Goal: Answer question/provide support

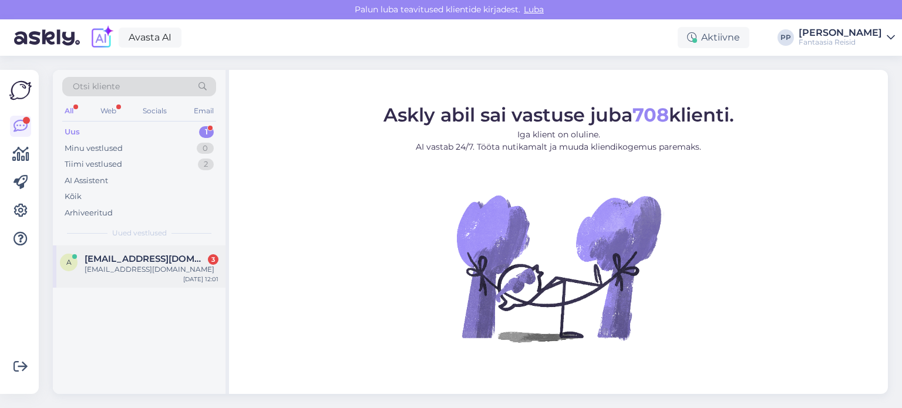
click at [103, 262] on span "[EMAIL_ADDRESS][DOMAIN_NAME]" at bounding box center [146, 259] width 122 height 11
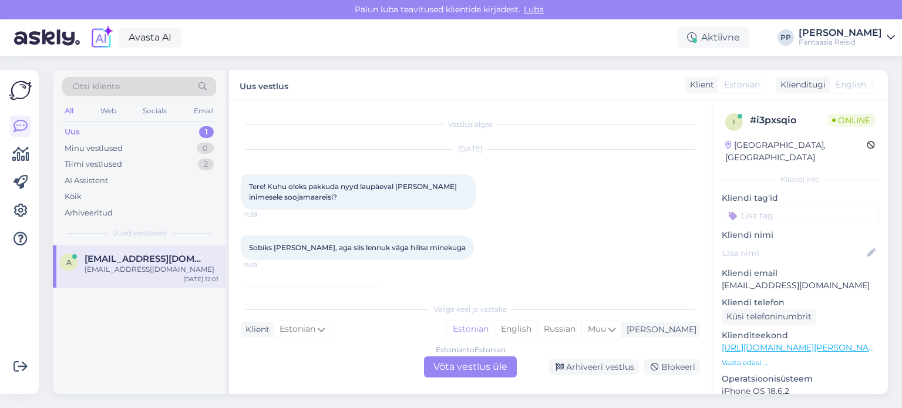
scroll to position [36, 0]
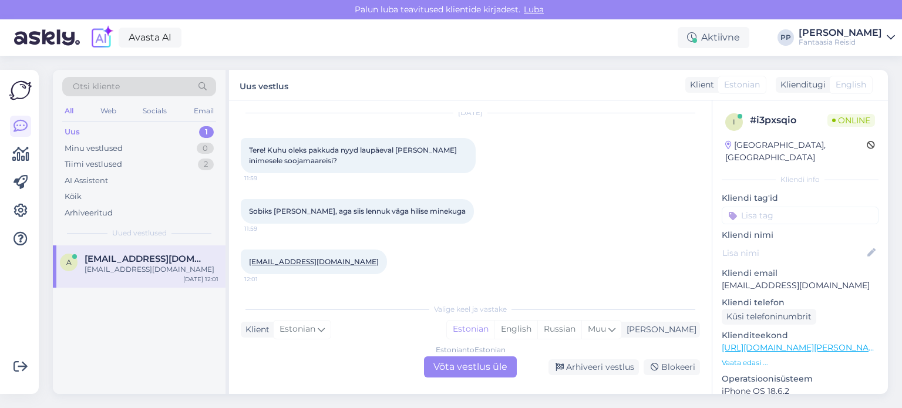
click at [471, 370] on div "Estonian to Estonian Võta vestlus üle" at bounding box center [470, 366] width 93 height 21
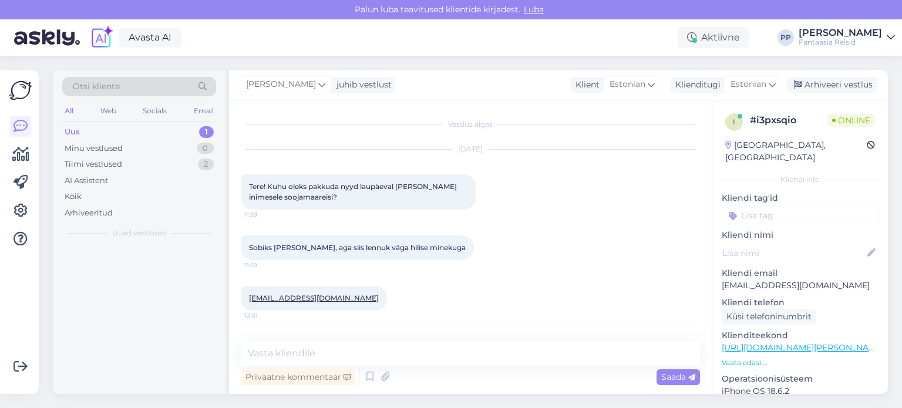
scroll to position [0, 0]
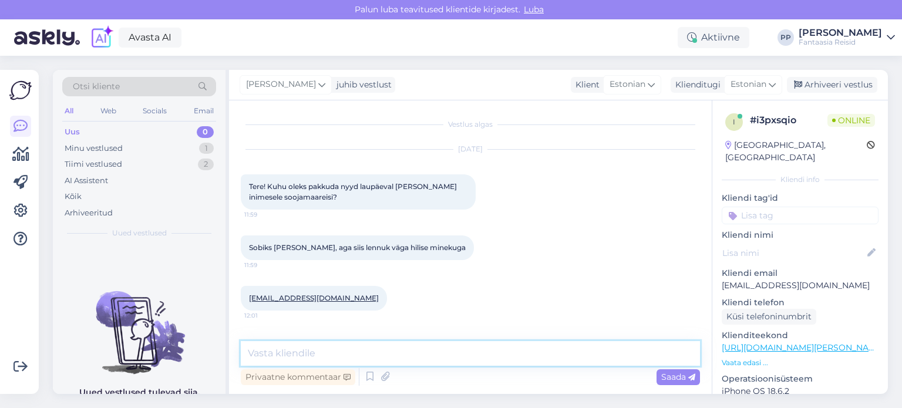
click at [395, 361] on textarea at bounding box center [470, 353] width 459 height 25
type textarea "Tere"
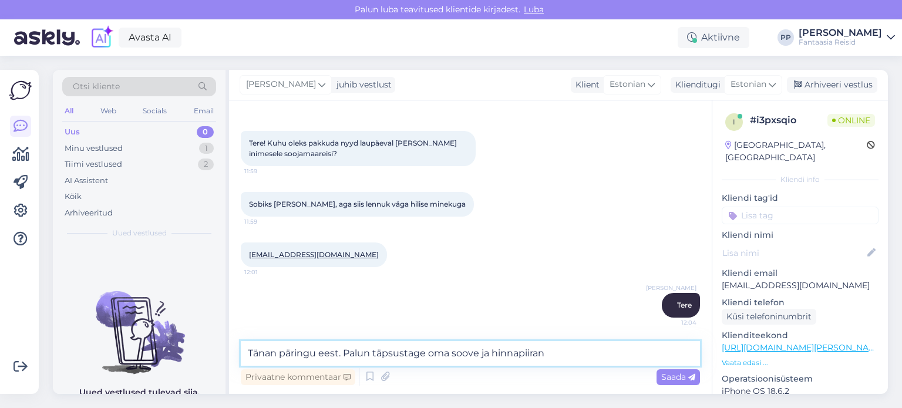
type textarea "Tänan päringu eest. Palun täpsustage oma soove ja hinnapiirang"
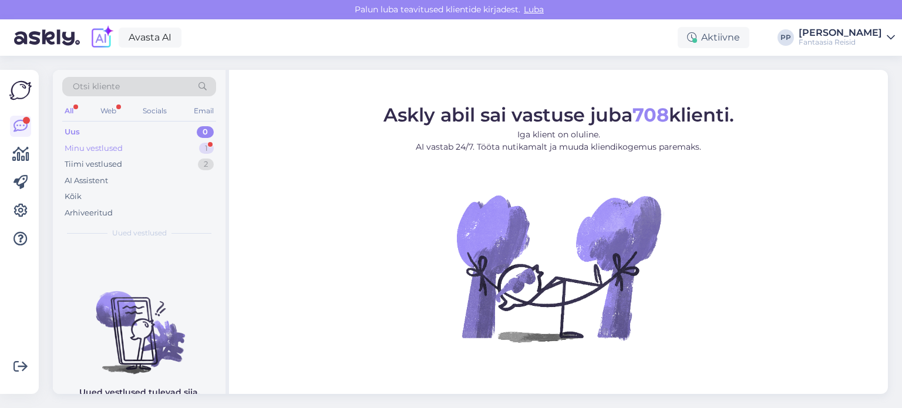
click at [135, 151] on div "Minu vestlused 1" at bounding box center [139, 148] width 154 height 16
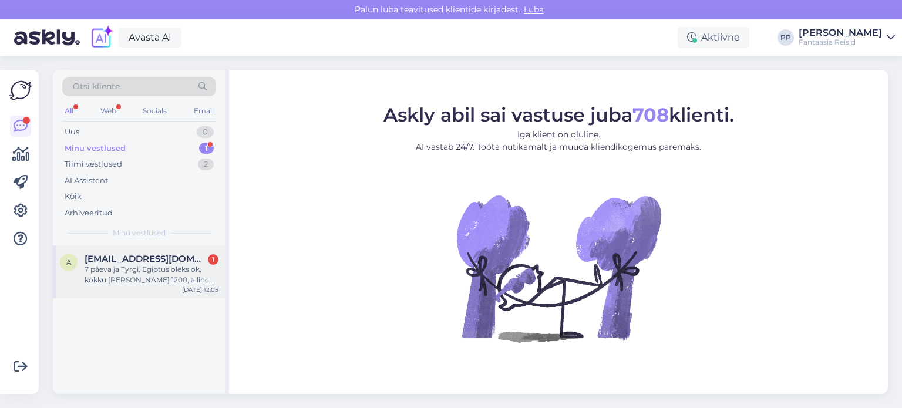
click at [141, 279] on div "7 päeva ja Tyrgi, Egiptus oleks ok, kokku [PERSON_NAME] 1200, allinc oleks tore" at bounding box center [152, 274] width 134 height 21
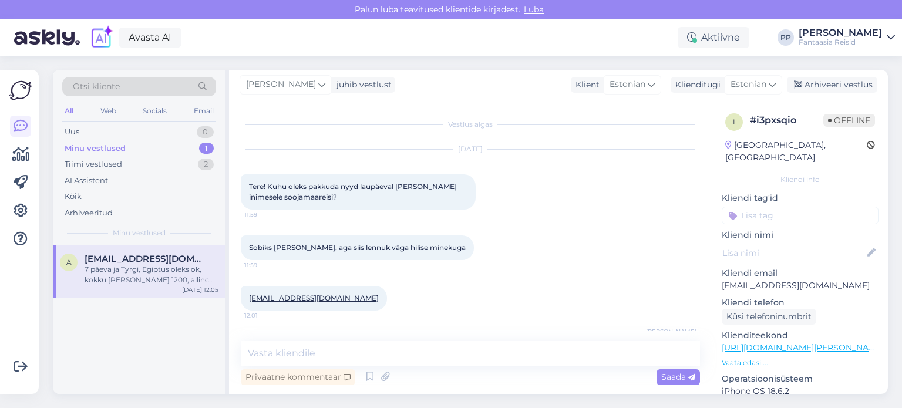
scroll to position [166, 0]
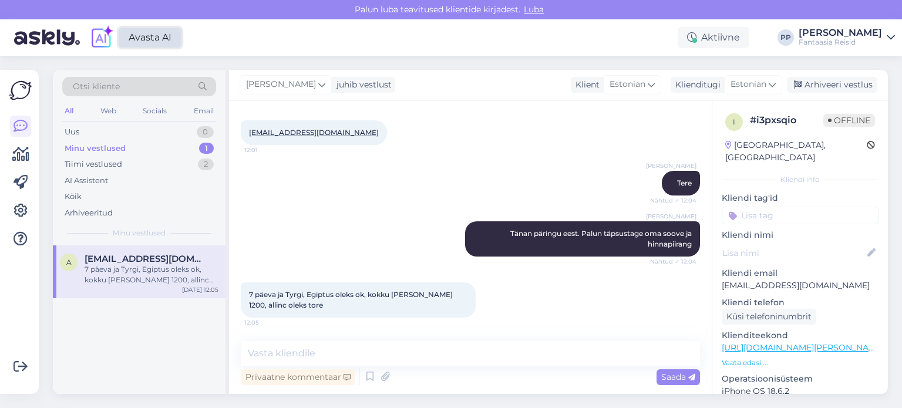
click at [136, 33] on link "Avasta AI" at bounding box center [150, 38] width 63 height 20
click at [329, 348] on textarea at bounding box center [470, 353] width 459 height 25
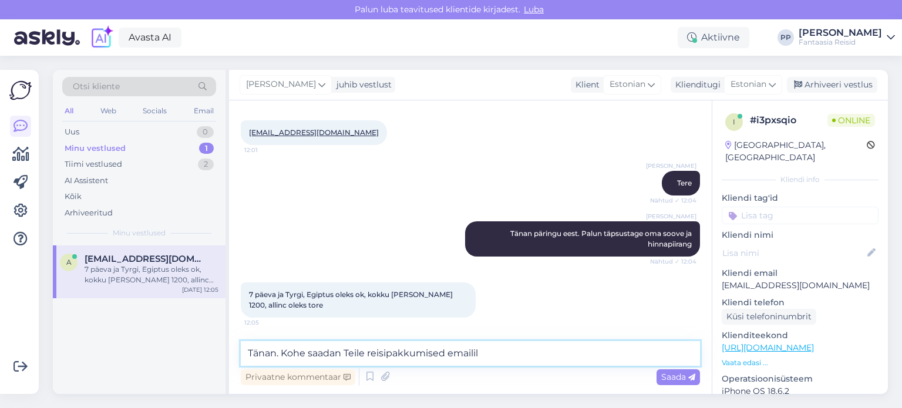
type textarea "Tänan. Kohe saadan Teile reisipakkumised emailile"
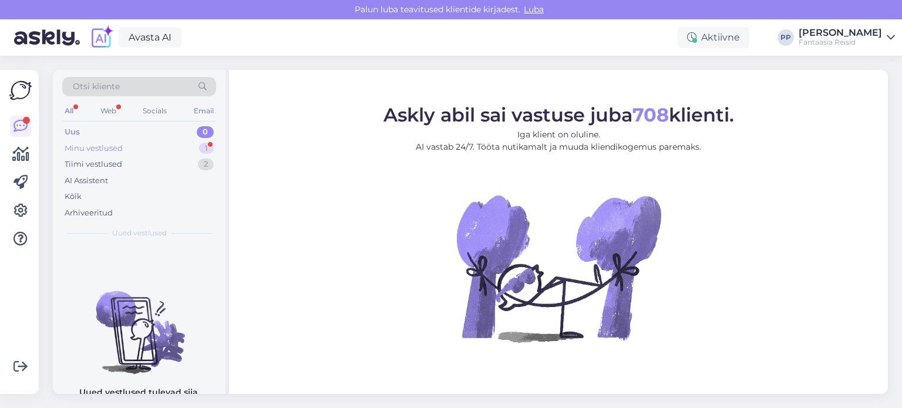
click at [140, 142] on div "Minu vestlused 1" at bounding box center [139, 148] width 154 height 16
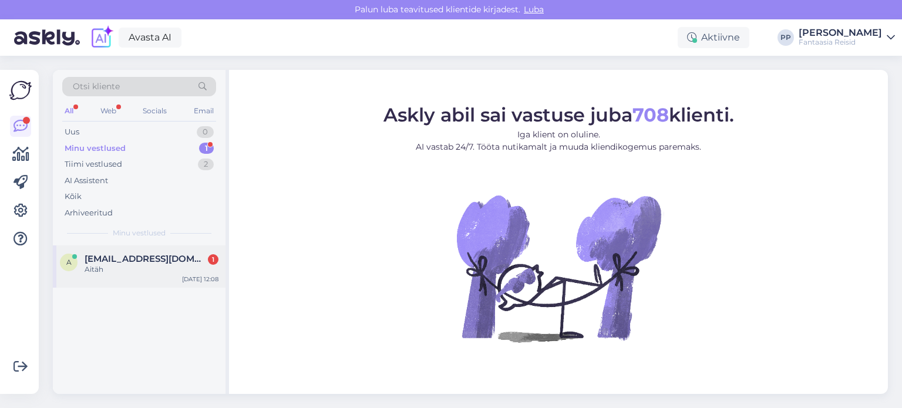
click at [171, 257] on div "aina.karja@mail.ee 1" at bounding box center [152, 259] width 134 height 11
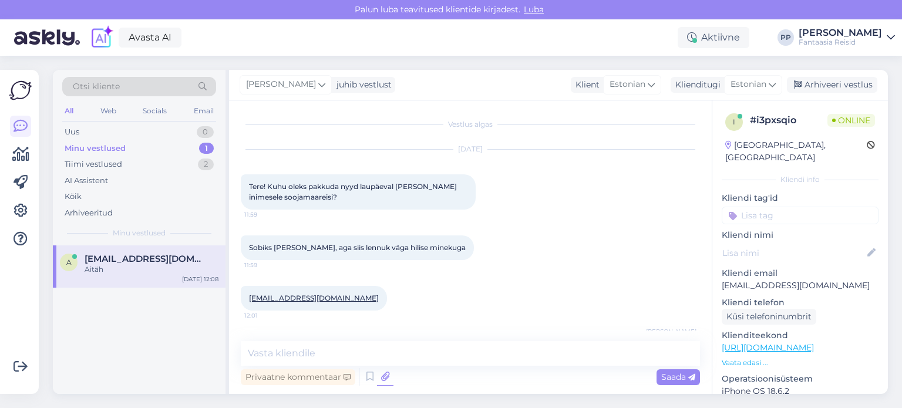
scroll to position [267, 0]
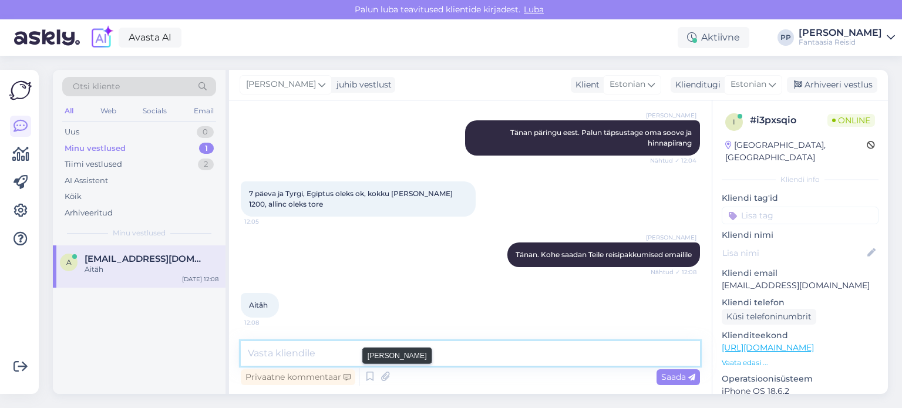
click at [379, 363] on textarea at bounding box center [470, 353] width 459 height 25
type textarea "Palun)"
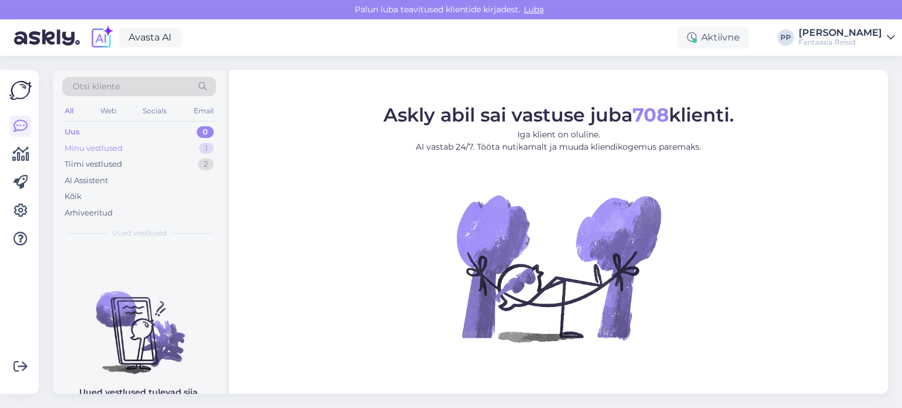
click at [114, 143] on div "Minu vestlused" at bounding box center [94, 149] width 58 height 12
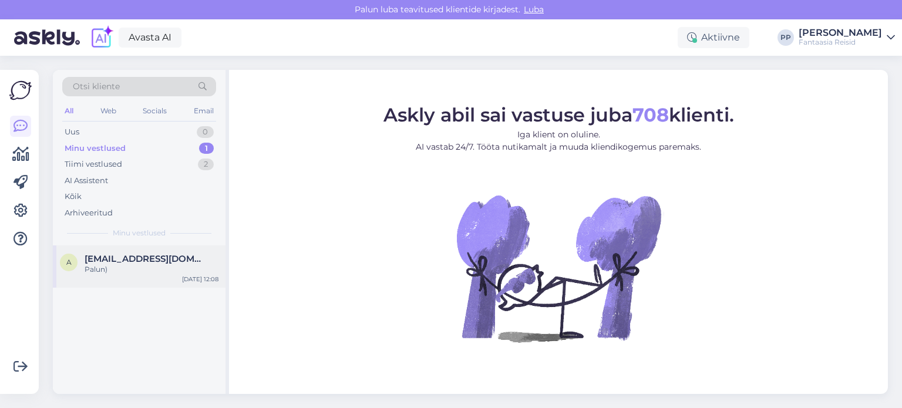
click at [136, 256] on span "aina.karja@mail.ee" at bounding box center [146, 259] width 122 height 11
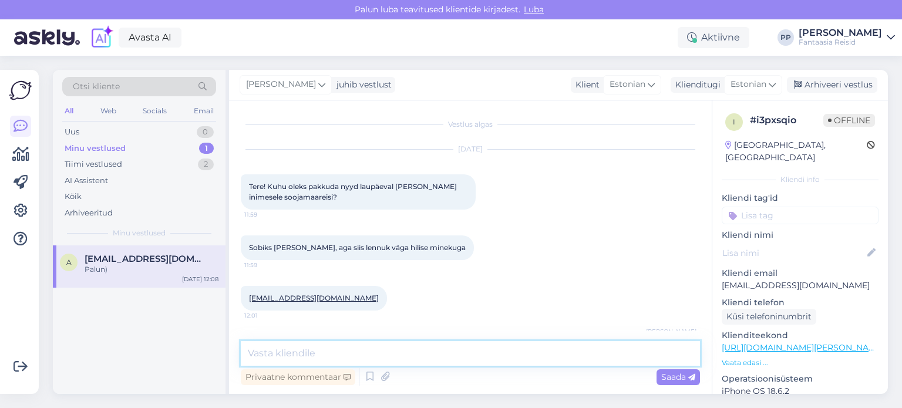
click at [353, 349] on textarea at bounding box center [470, 353] width 459 height 25
type textarea "Vaatasin ja kahjuks 11.10 on kõik välja müüdud"
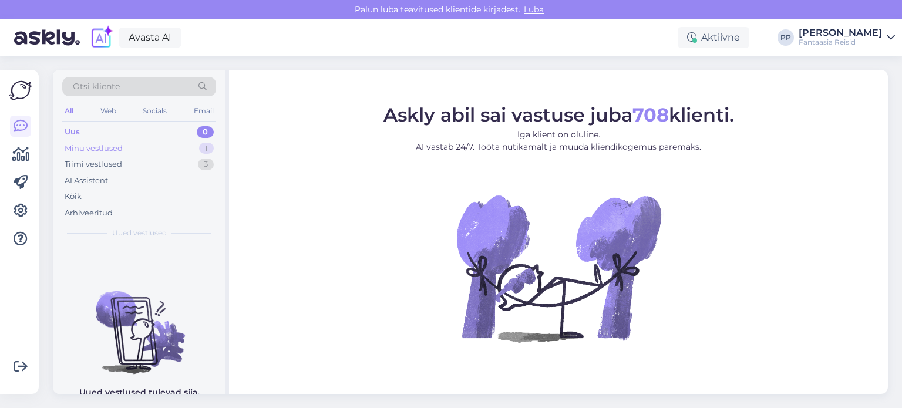
click at [121, 150] on div "Minu vestlused" at bounding box center [94, 149] width 58 height 12
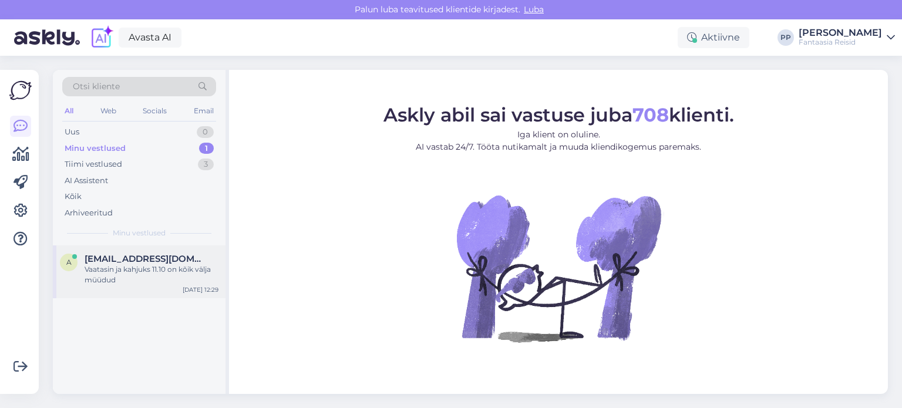
click at [146, 278] on div "Vaatasin ja kahjuks 11.10 on kõik välja müüdud" at bounding box center [152, 274] width 134 height 21
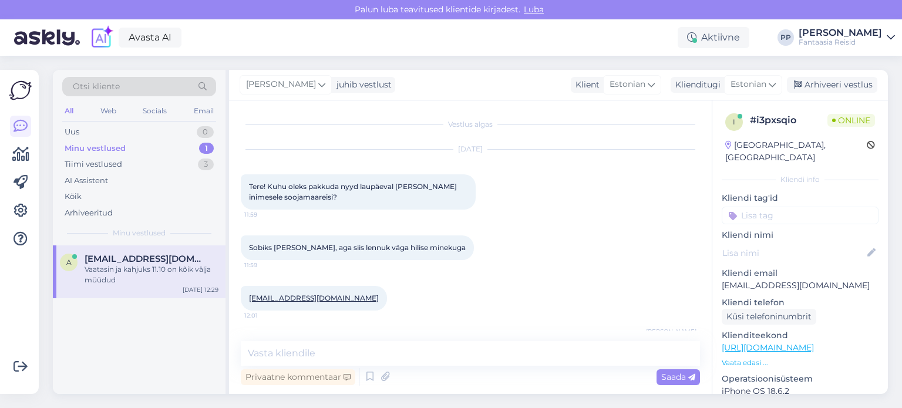
scroll to position [368, 0]
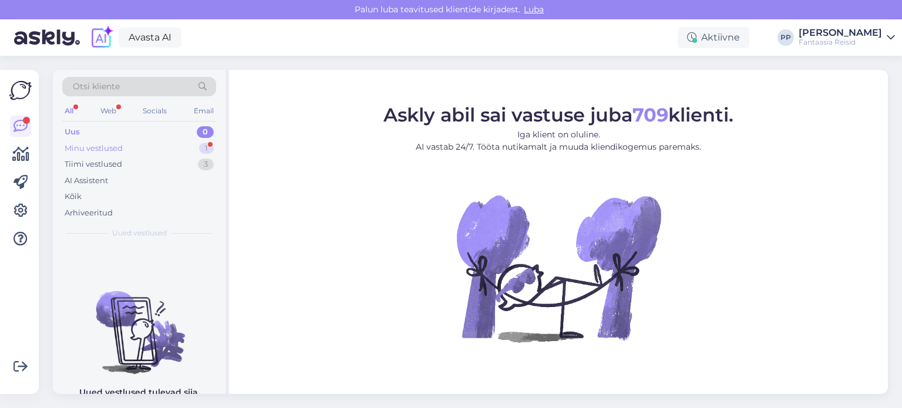
click at [110, 146] on div "Minu vestlused" at bounding box center [94, 149] width 58 height 12
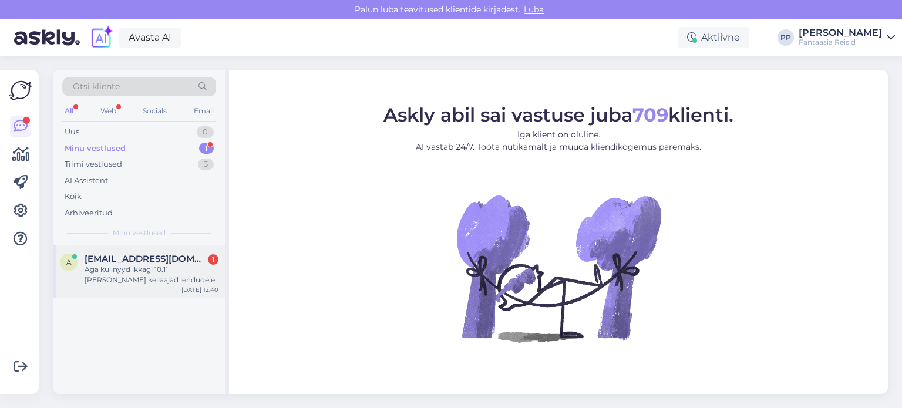
click at [145, 271] on div "Aga kui nyyd ikkagi 10.11 ja koik kellaajad lendudele" at bounding box center [152, 274] width 134 height 21
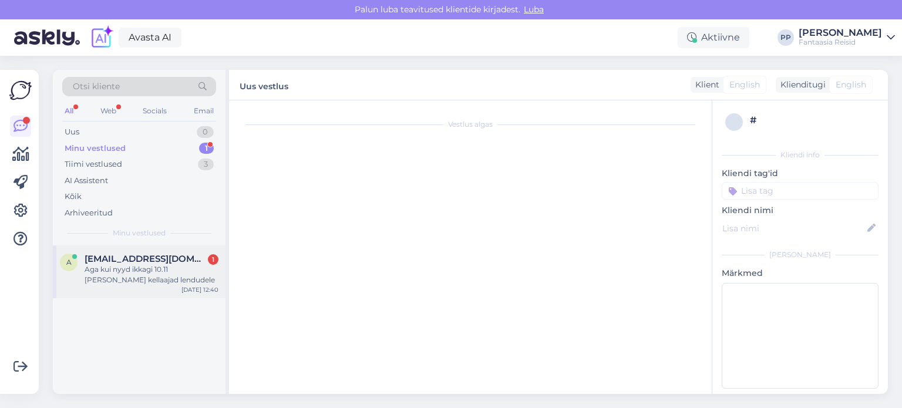
scroll to position [418, 0]
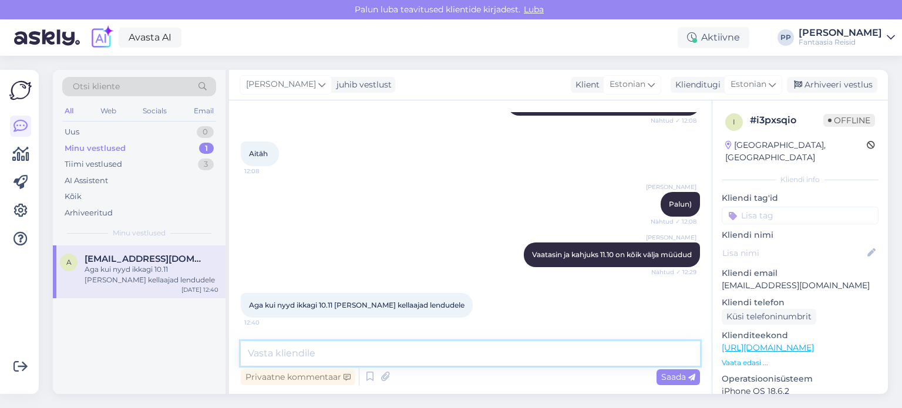
click at [309, 352] on textarea at bounding box center [470, 353] width 459 height 25
type textarea "10 november?"
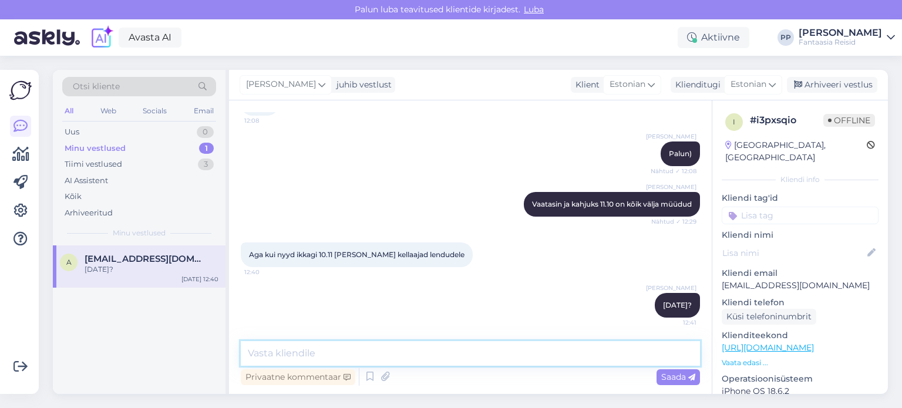
click at [405, 346] on textarea at bounding box center [470, 353] width 459 height 25
type textarea "Kas Te soovite sõita 10 novembril?"
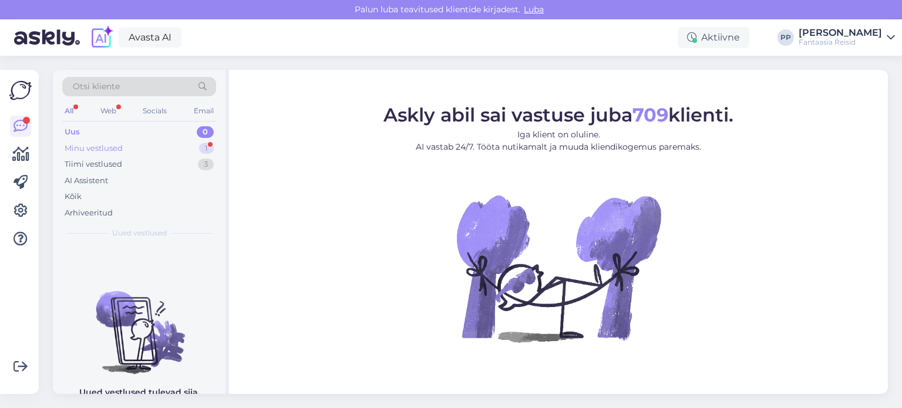
click at [127, 150] on div "Minu vestlused 1" at bounding box center [139, 148] width 154 height 16
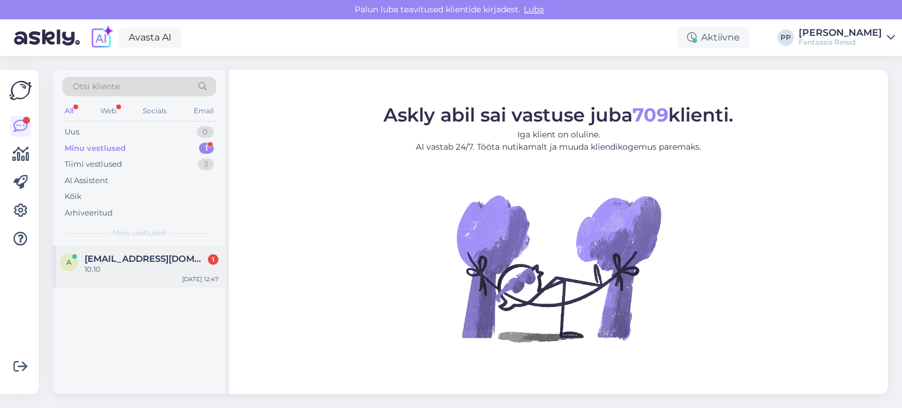
click at [129, 259] on span "[EMAIL_ADDRESS][DOMAIN_NAME]" at bounding box center [146, 259] width 122 height 11
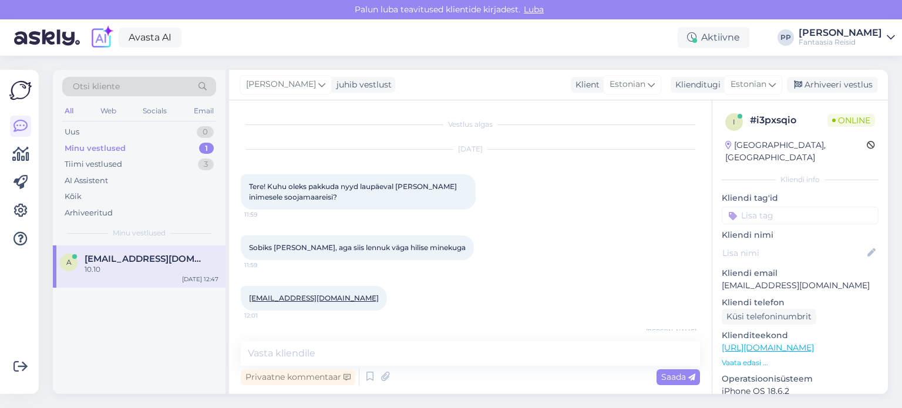
scroll to position [570, 0]
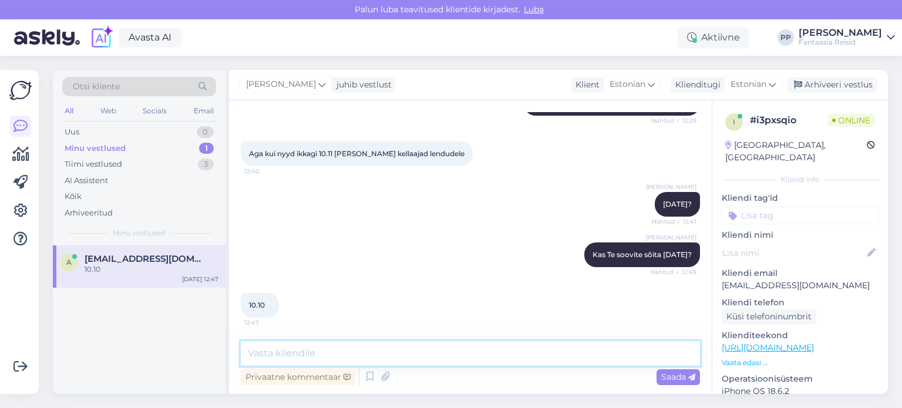
click at [319, 356] on textarea at bounding box center [470, 353] width 459 height 25
click at [341, 356] on textarea at bounding box center [470, 353] width 459 height 25
type textarea "[DEMOGRAPHIC_DATA] on Sharm el Sjeikh 7 ja 8 ööd"
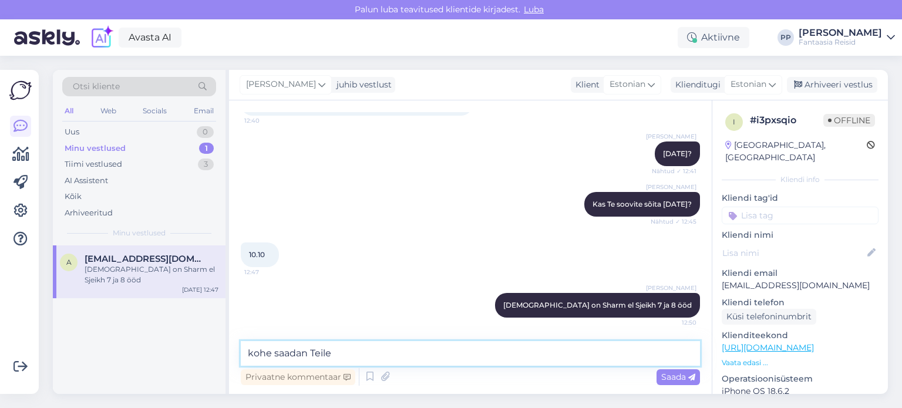
type textarea "kohe saadan Teile"
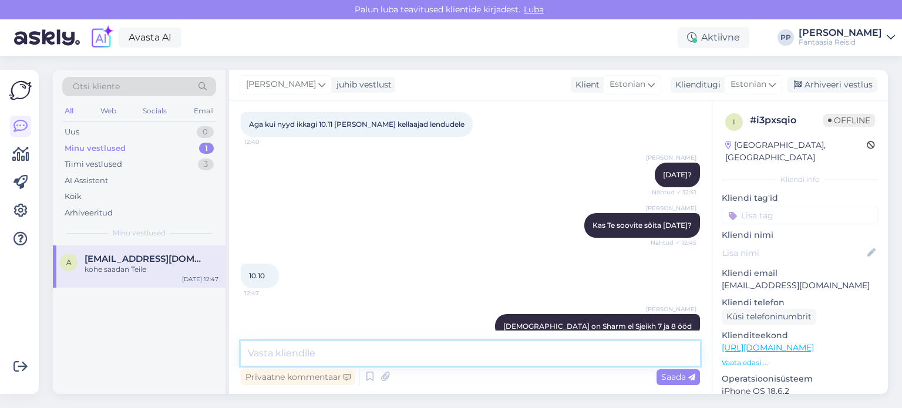
scroll to position [670, 0]
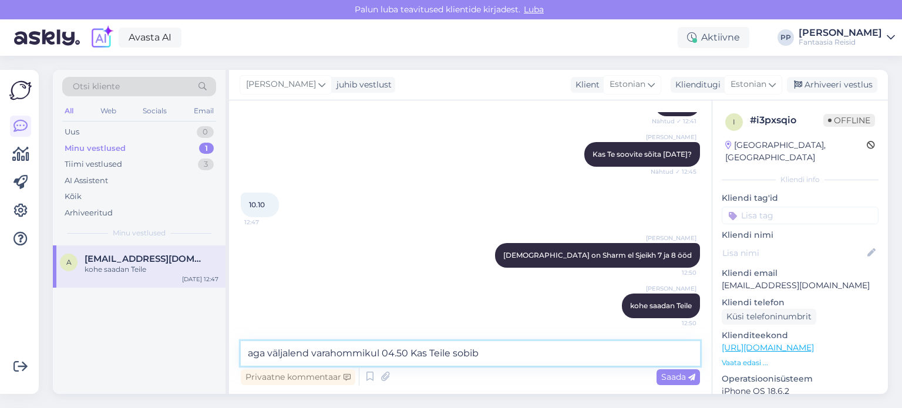
type textarea "aga väljalend varahommikul 04.50 Kas Teile sobib?"
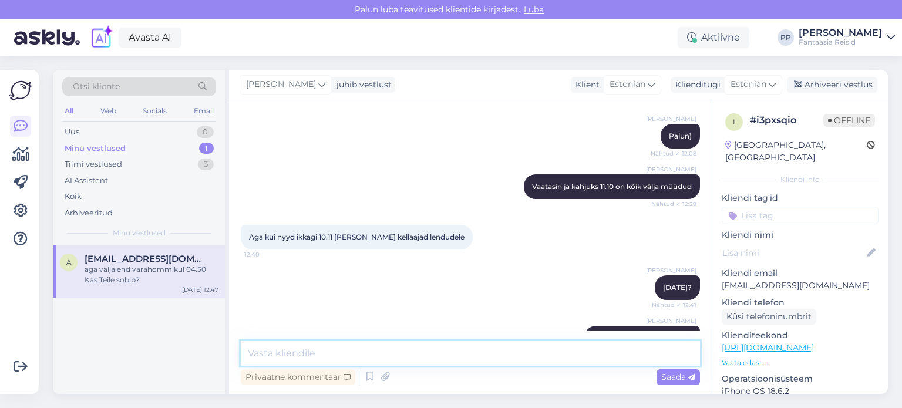
scroll to position [721, 0]
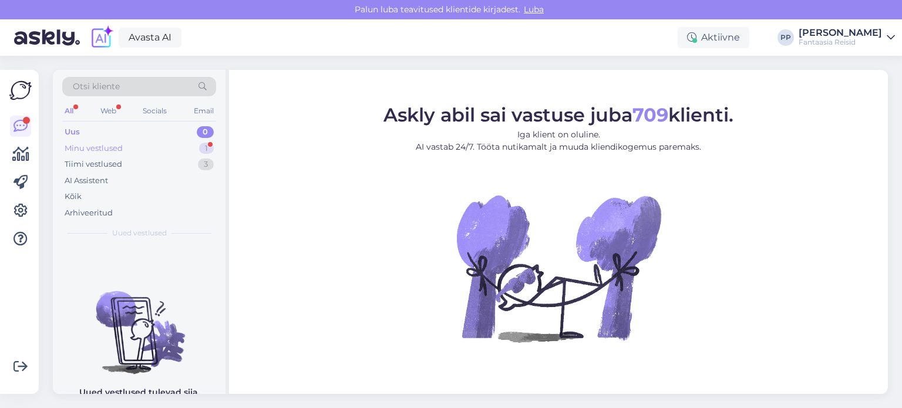
click at [146, 150] on div "Minu vestlused 1" at bounding box center [139, 148] width 154 height 16
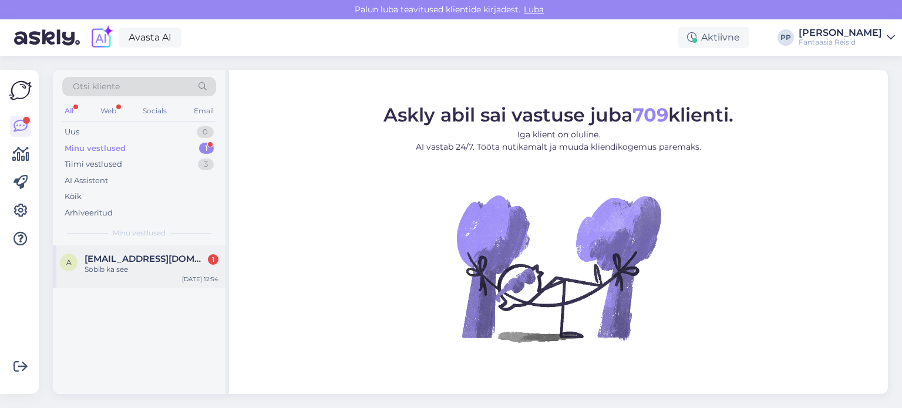
click at [146, 264] on div "Sobib ka see" at bounding box center [152, 269] width 134 height 11
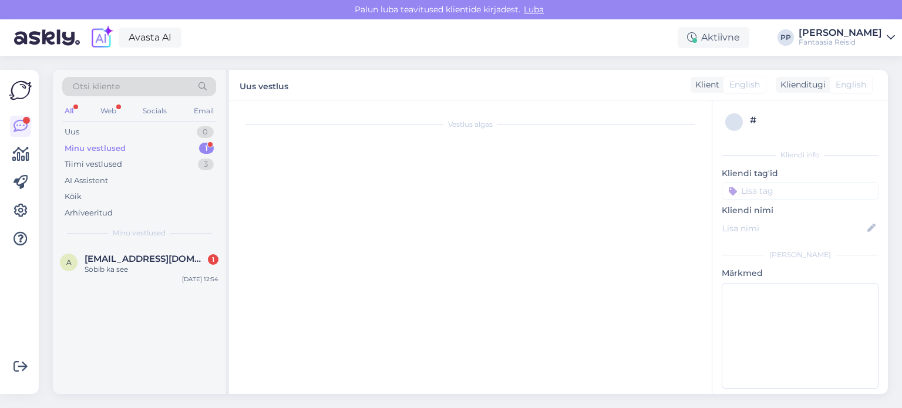
scroll to position [772, 0]
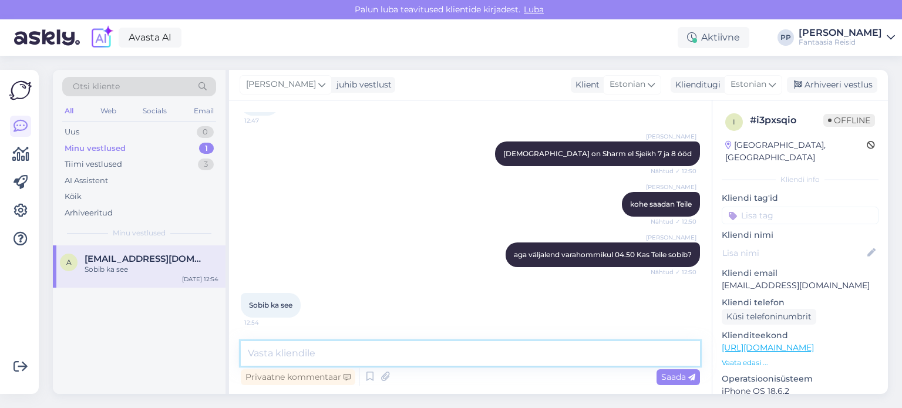
click at [392, 359] on textarea at bounding box center [470, 353] width 459 height 25
type textarea "Super. Siis kohe saadan Teile"
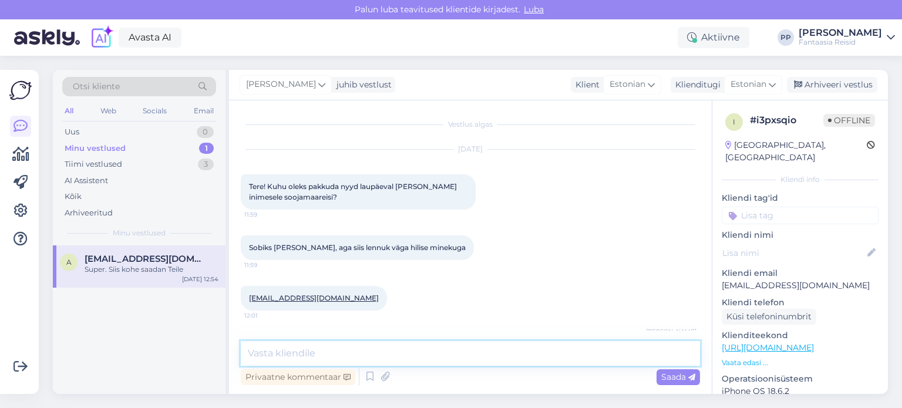
scroll to position [0, 0]
drag, startPoint x: 318, startPoint y: 295, endPoint x: 248, endPoint y: 302, distance: 69.6
click at [248, 302] on div "[EMAIL_ADDRESS][DOMAIN_NAME] 12:01" at bounding box center [314, 298] width 146 height 25
copy link "[EMAIL_ADDRESS][DOMAIN_NAME]"
click at [378, 359] on textarea at bounding box center [470, 353] width 459 height 25
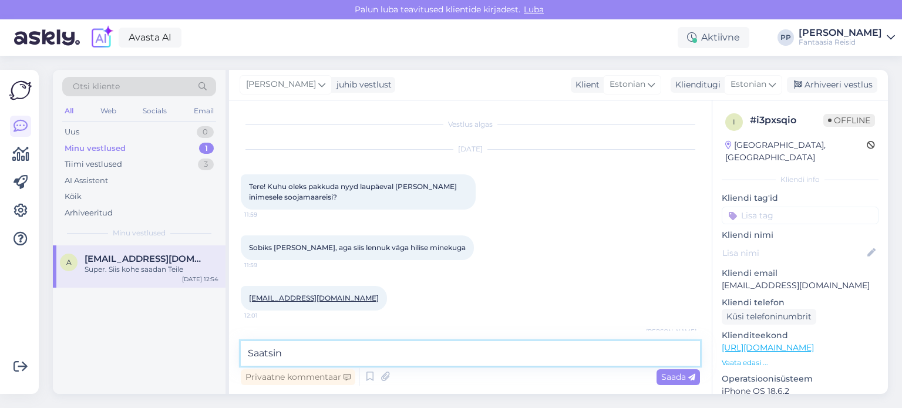
type textarea "Saatsin)"
